Goal: Find specific page/section: Find specific page/section

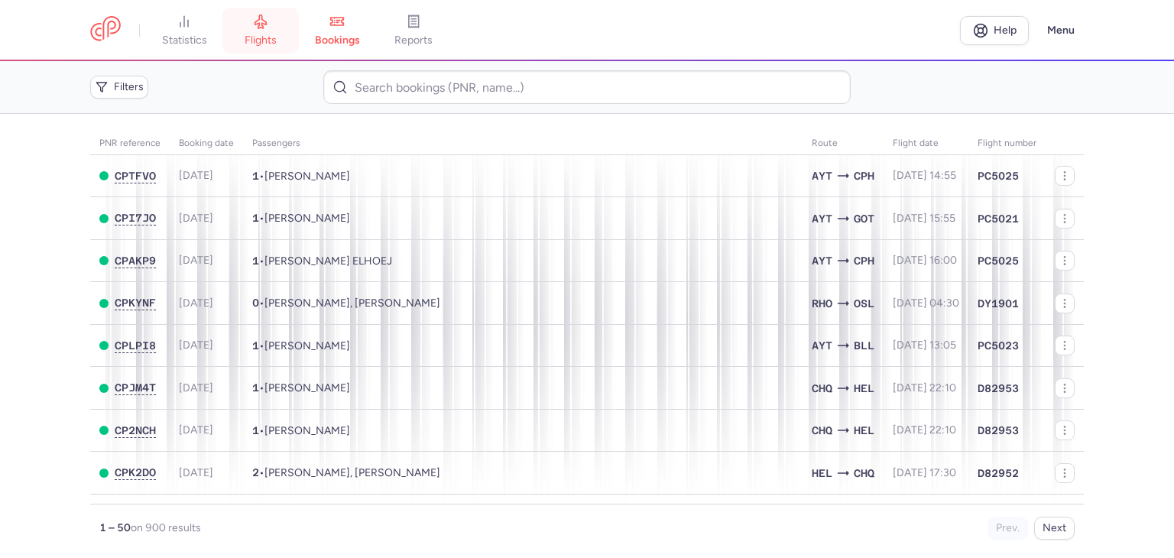
click at [260, 37] on span "flights" at bounding box center [261, 41] width 32 height 14
